Goal: Ask a question

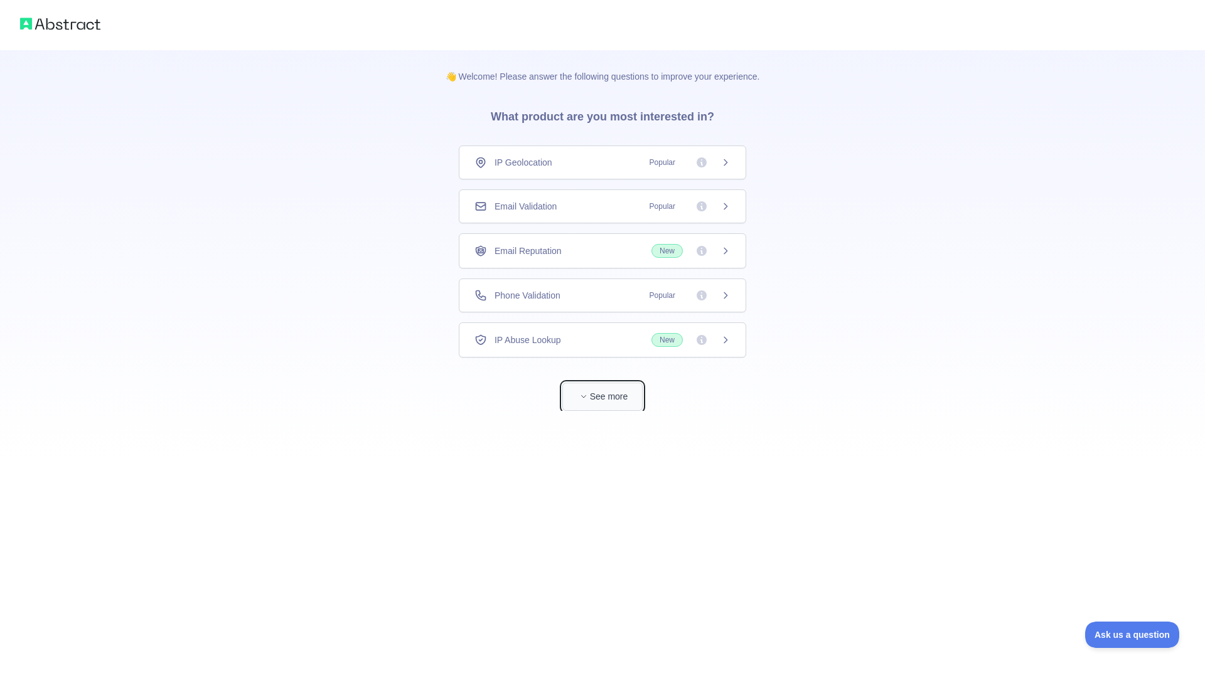
click at [584, 394] on icon "button" at bounding box center [584, 397] width 8 height 8
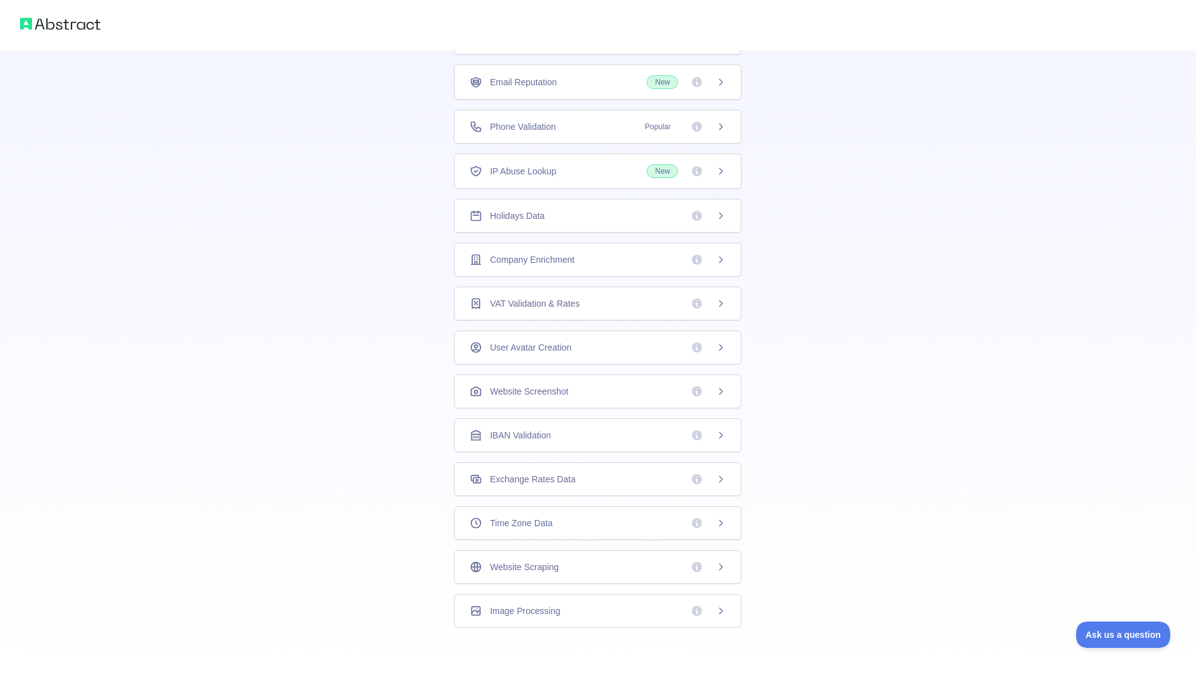
scroll to position [125, 0]
click at [1125, 629] on span "Ask us a question" at bounding box center [1116, 633] width 94 height 9
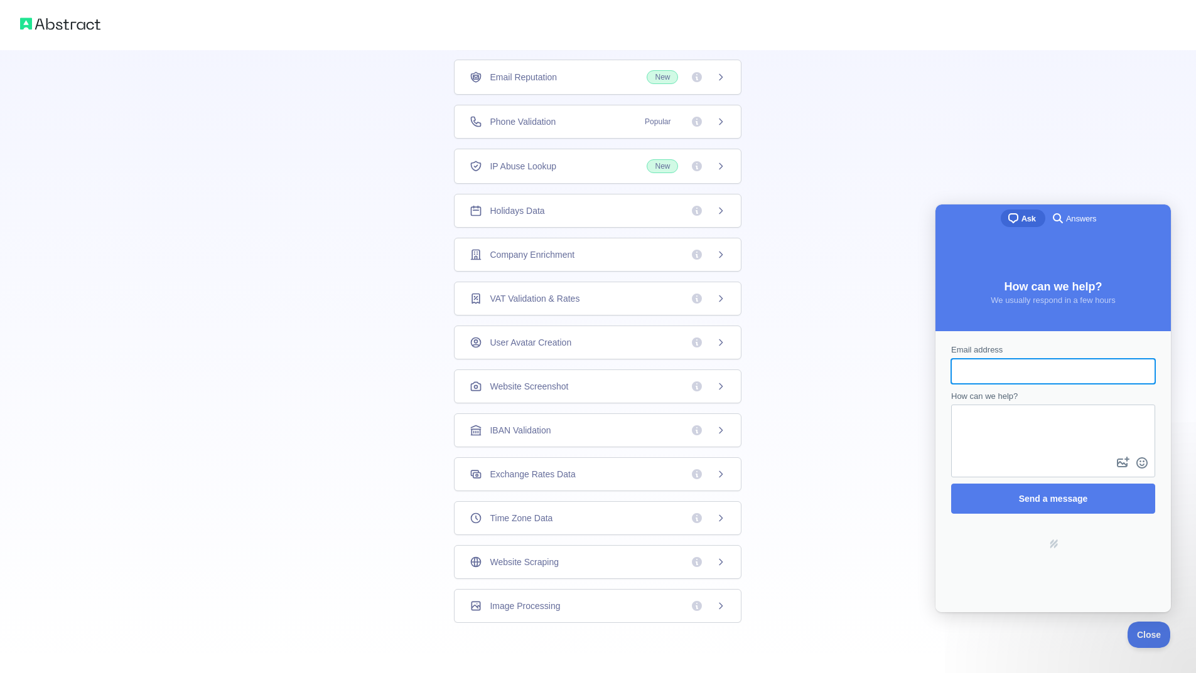
scroll to position [0, 0]
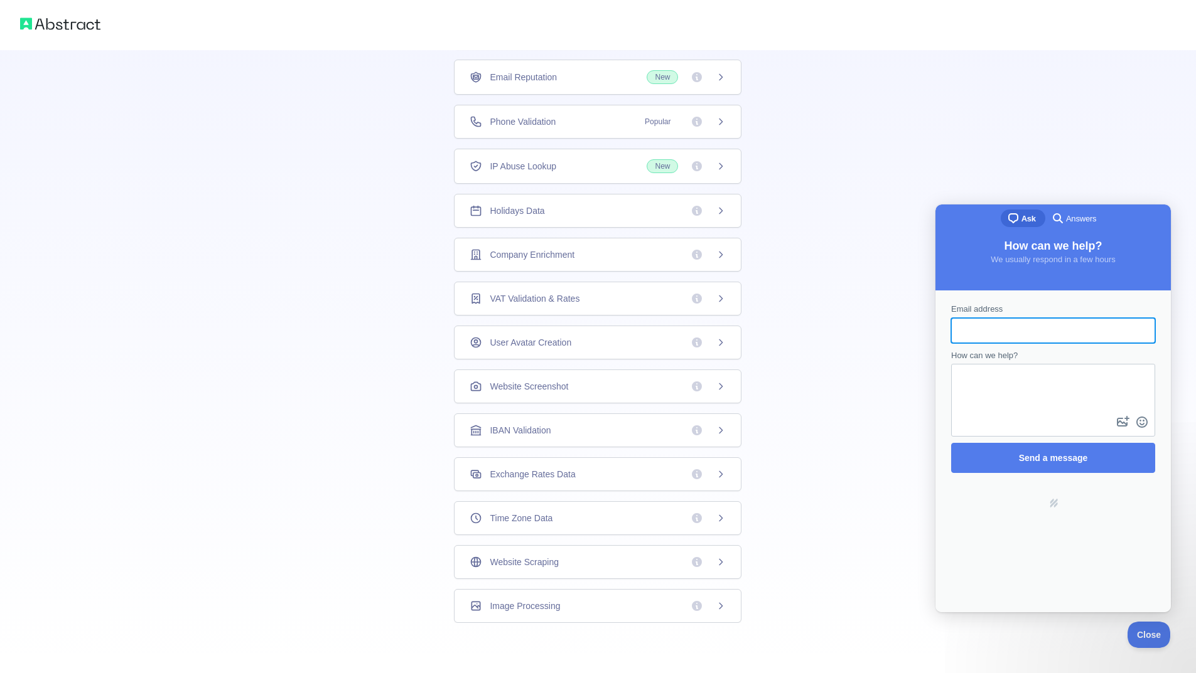
click at [1002, 332] on input "Email address" at bounding box center [1053, 330] width 184 height 23
type input "**********"
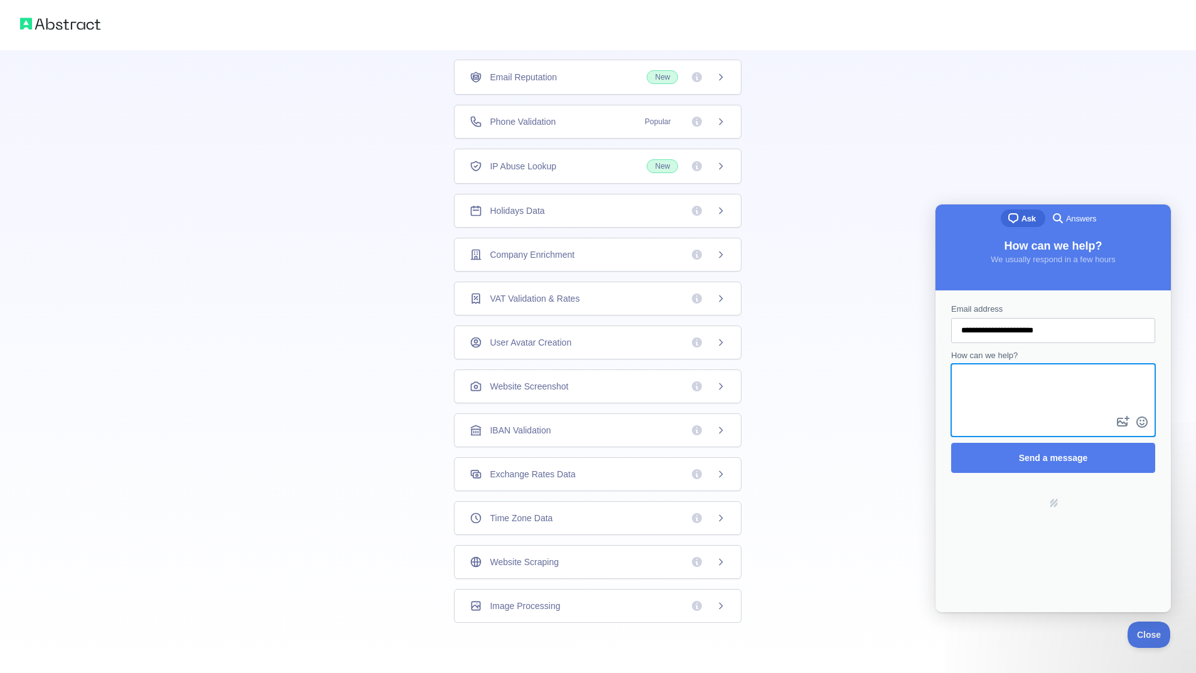
click at [985, 388] on textarea "How can we help?" at bounding box center [1052, 389] width 201 height 48
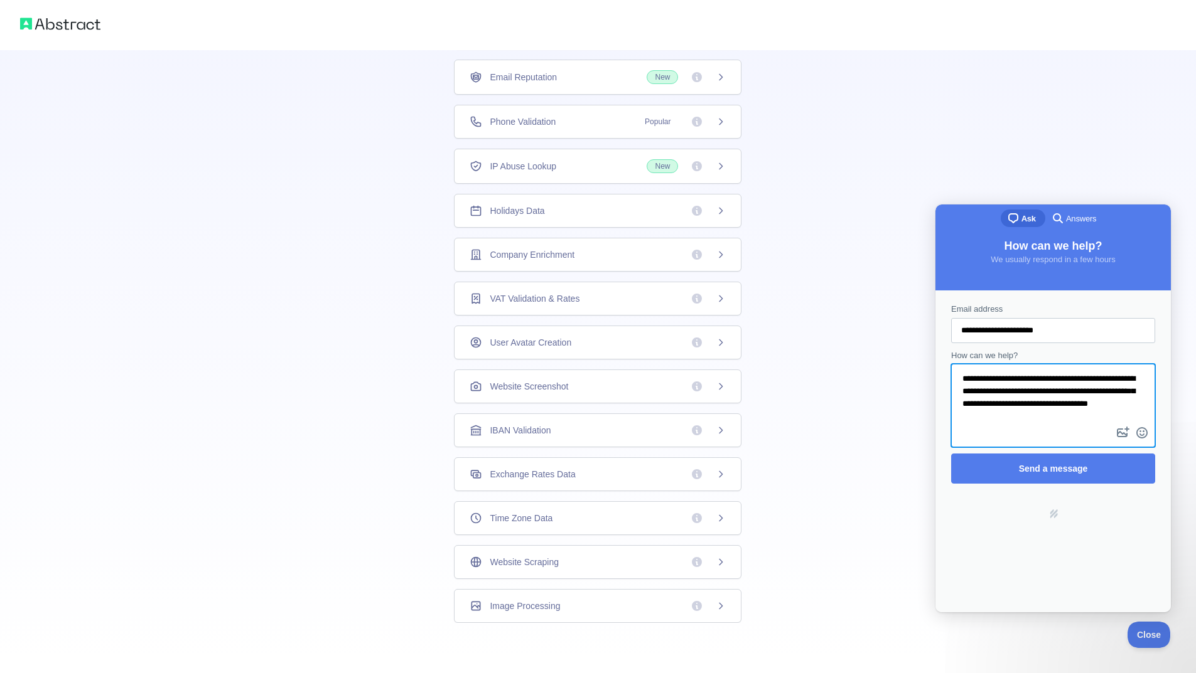
scroll to position [6, 0]
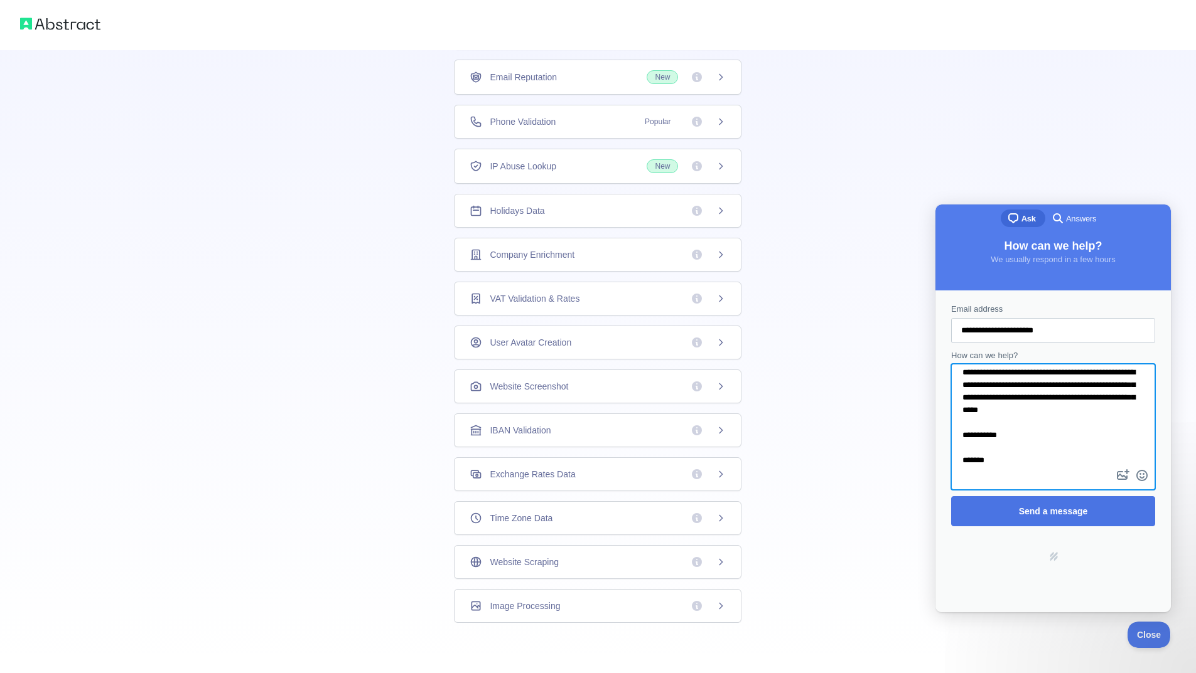
type textarea "**********"
click at [1009, 500] on span "Send a message" at bounding box center [1053, 511] width 176 height 29
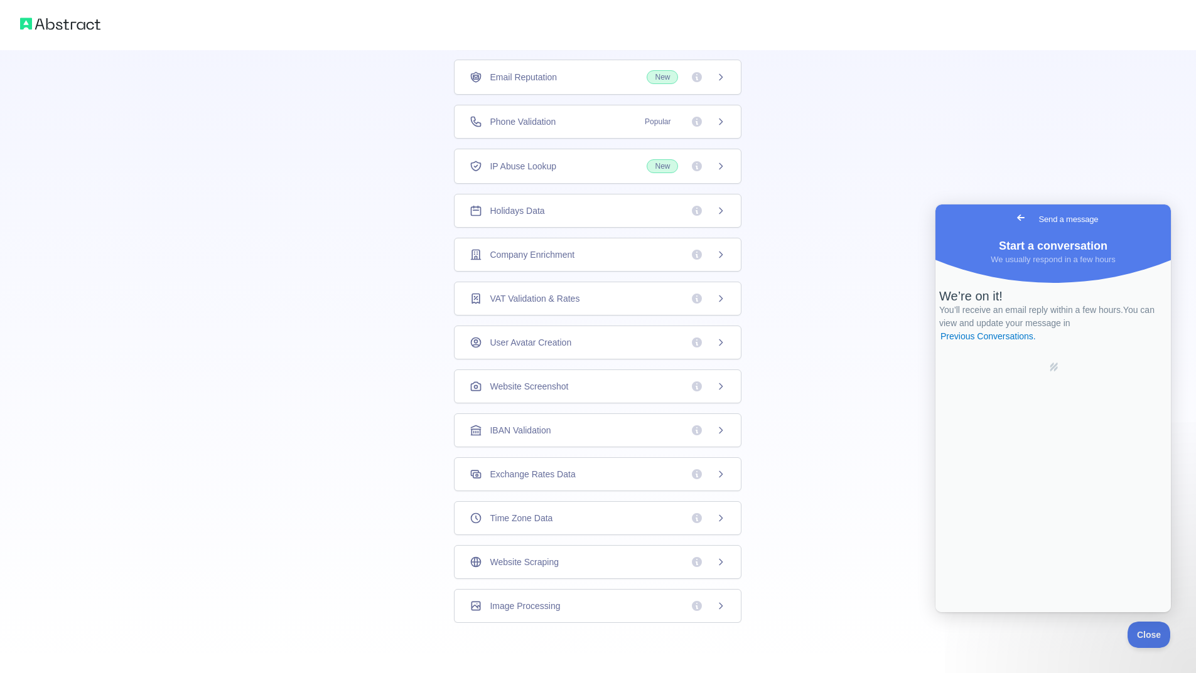
click at [560, 78] on div "Email Reputation New" at bounding box center [597, 77] width 256 height 14
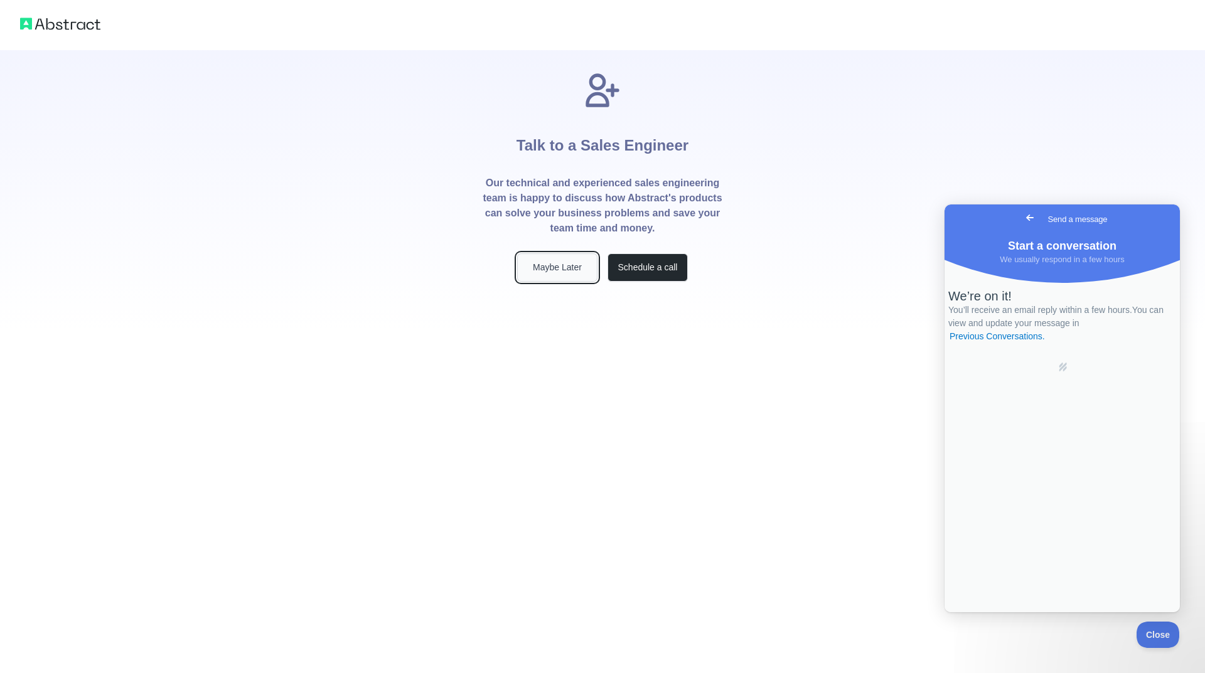
click at [547, 263] on button "Maybe Later" at bounding box center [557, 268] width 80 height 28
